Goal: Transaction & Acquisition: Purchase product/service

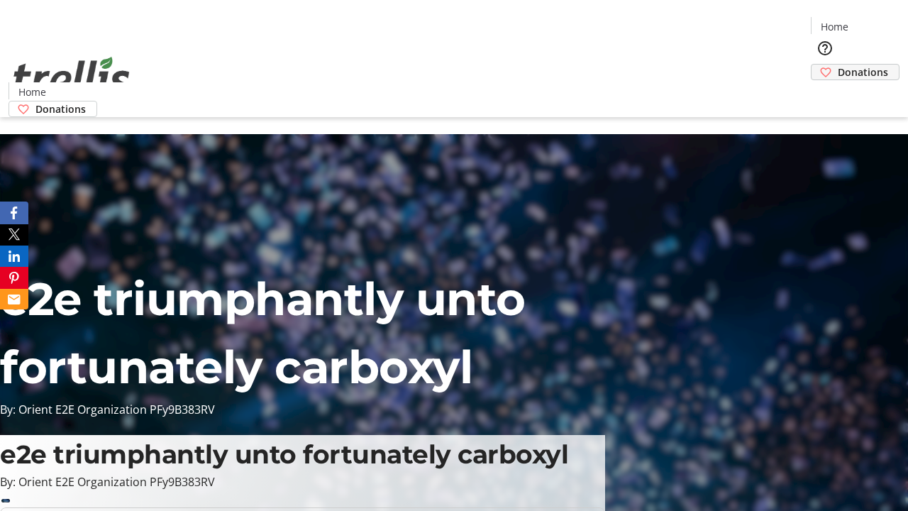
click at [837, 65] on span "Donations" at bounding box center [862, 72] width 50 height 15
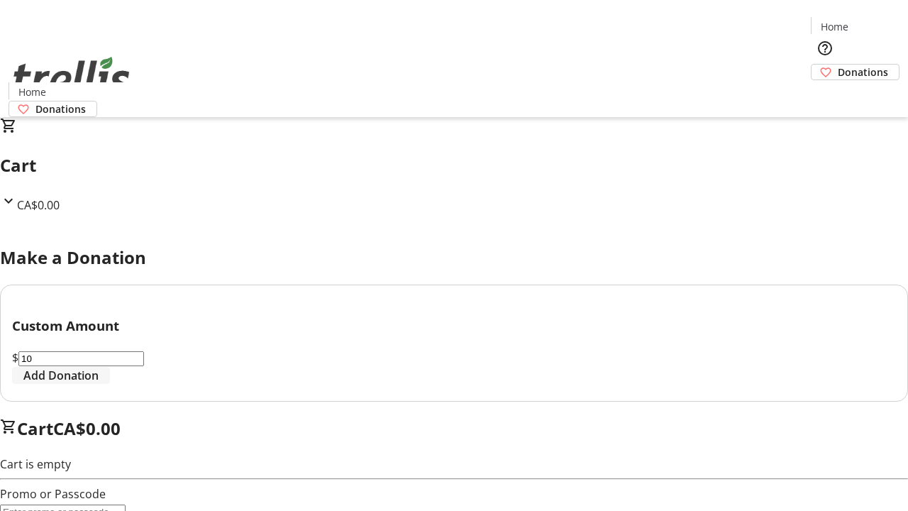
click at [99, 384] on span "Add Donation" at bounding box center [60, 375] width 75 height 17
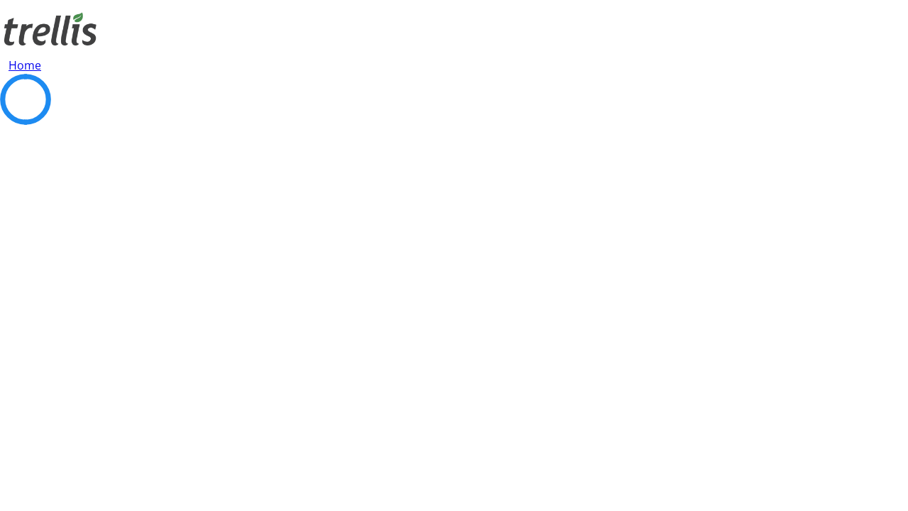
select select "CA"
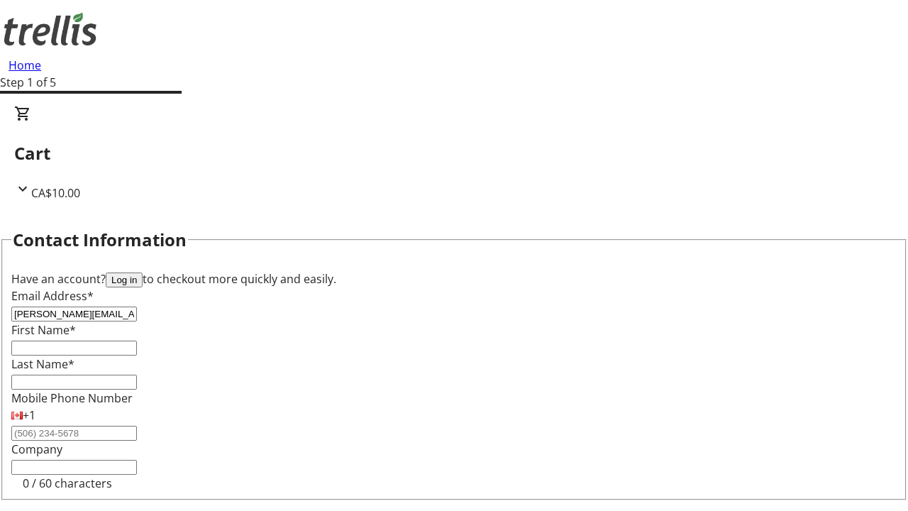
type input "[PERSON_NAME][EMAIL_ADDRESS][DOMAIN_NAME]"
type input "[PERSON_NAME]"
type input "[STREET_ADDRESS][PERSON_NAME]"
type input "Kelowna"
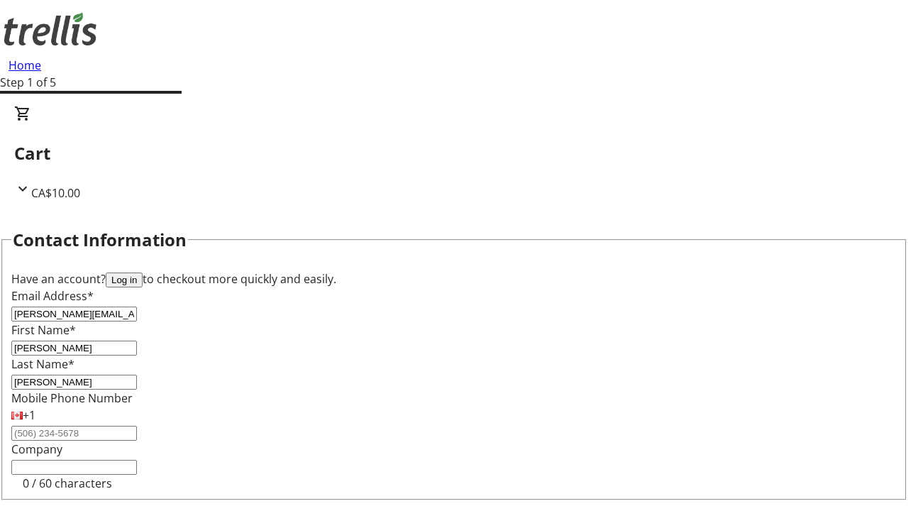
select select "BC"
type input "Kelowna"
type input "V1Y 0C2"
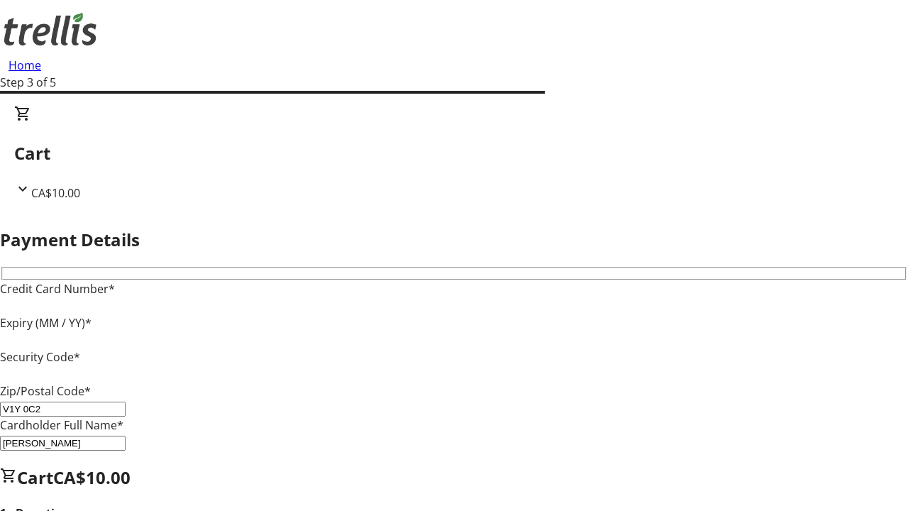
type input "V1Y 0C2"
